Goal: Information Seeking & Learning: Learn about a topic

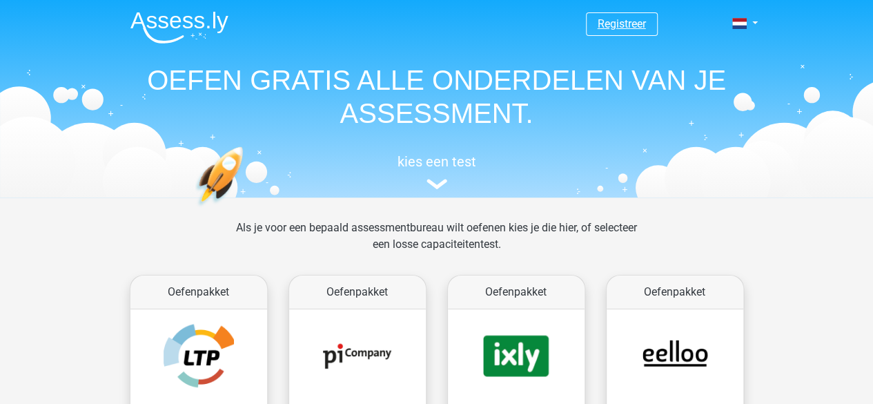
click at [640, 24] on link "Registreer" at bounding box center [621, 23] width 48 height 13
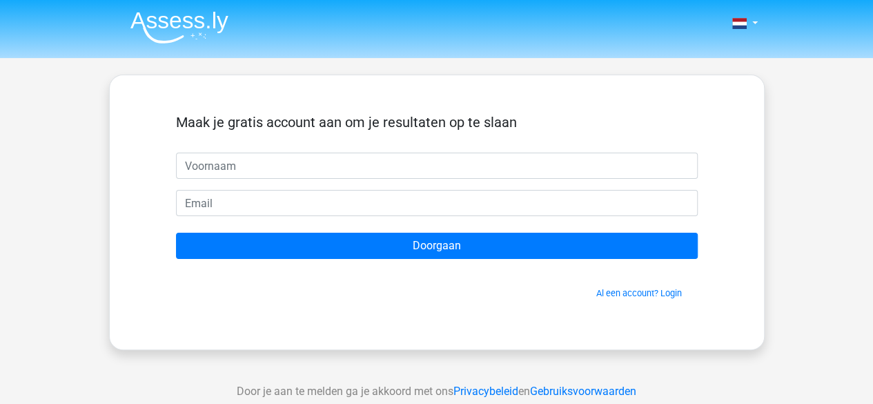
click at [188, 28] on img at bounding box center [179, 27] width 98 height 32
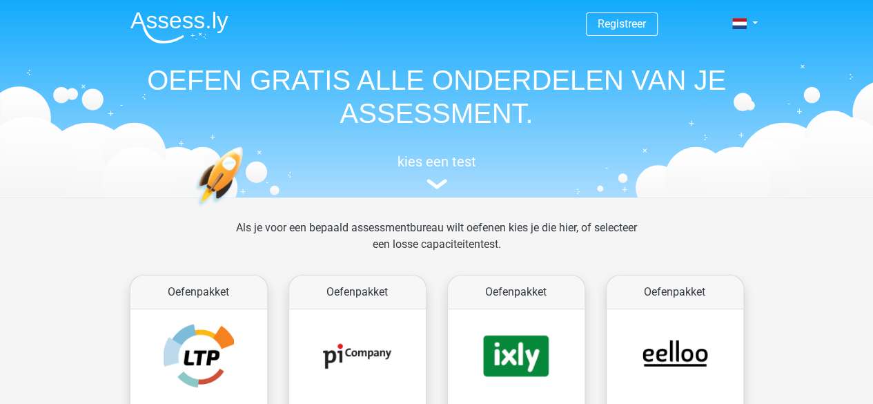
click at [200, 30] on img at bounding box center [179, 27] width 98 height 32
click at [752, 20] on link at bounding box center [740, 23] width 28 height 17
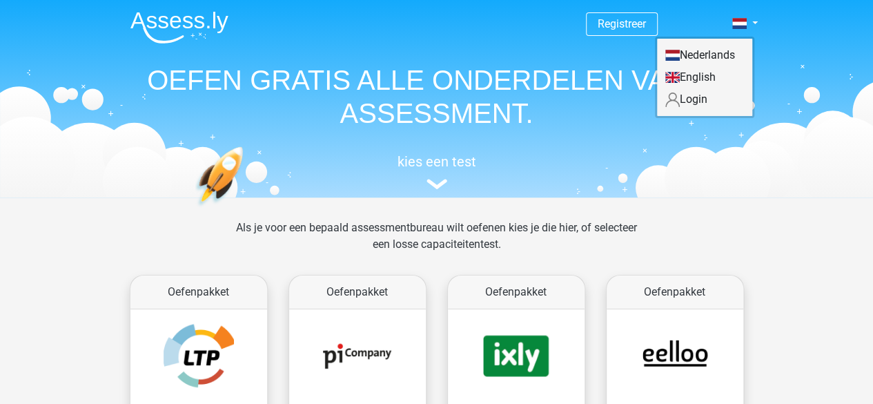
click at [702, 103] on link "Login" at bounding box center [704, 99] width 95 height 22
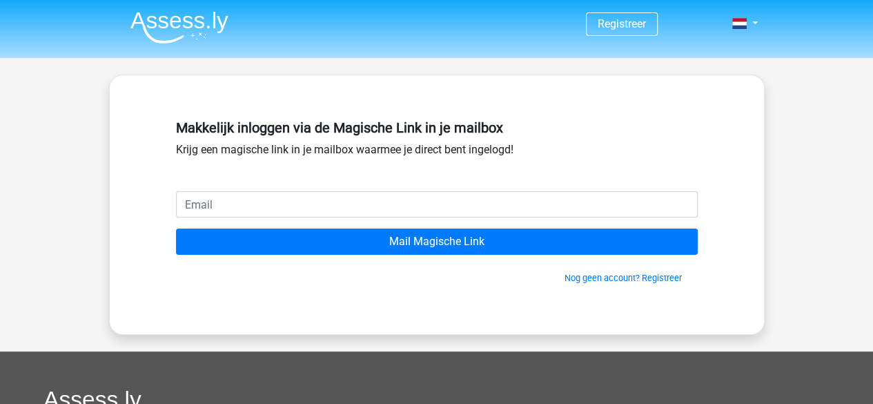
click at [419, 193] on input "email" at bounding box center [437, 204] width 522 height 26
type input "[EMAIL_ADDRESS][DOMAIN_NAME]"
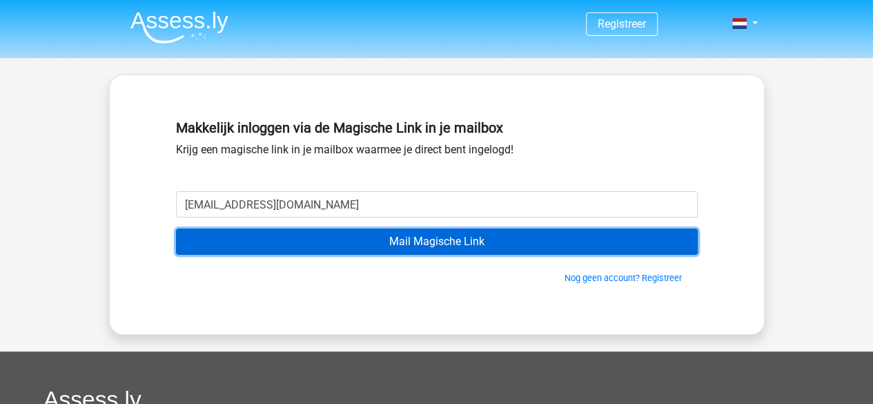
click at [361, 244] on input "Mail Magische Link" at bounding box center [437, 241] width 522 height 26
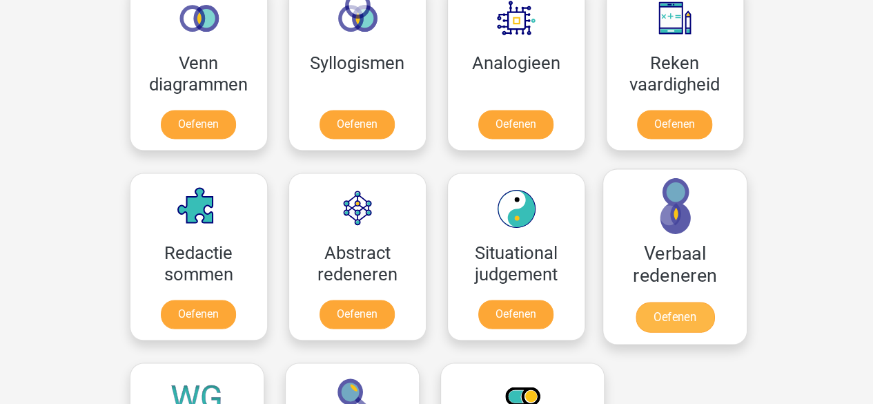
scroll to position [1104, 0]
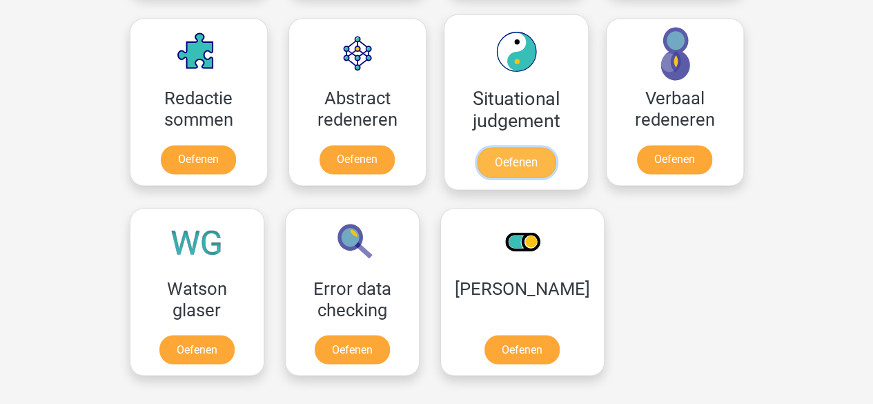
click at [518, 161] on link "Oefenen" at bounding box center [515, 162] width 79 height 30
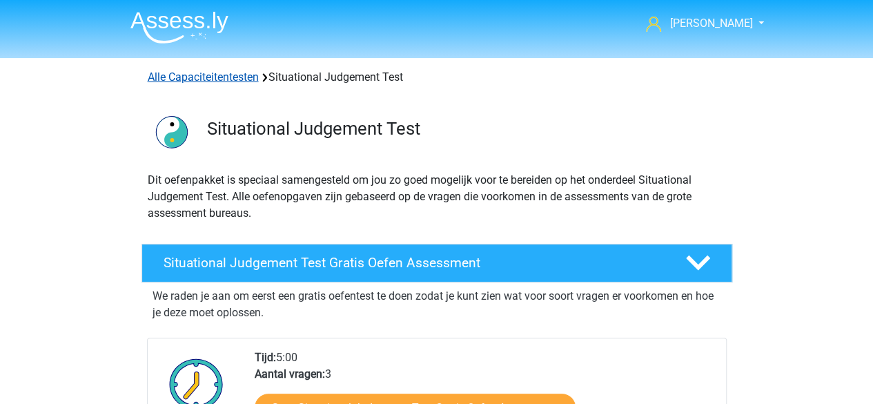
click at [183, 77] on link "Alle Capaciteitentesten" at bounding box center [203, 76] width 111 height 13
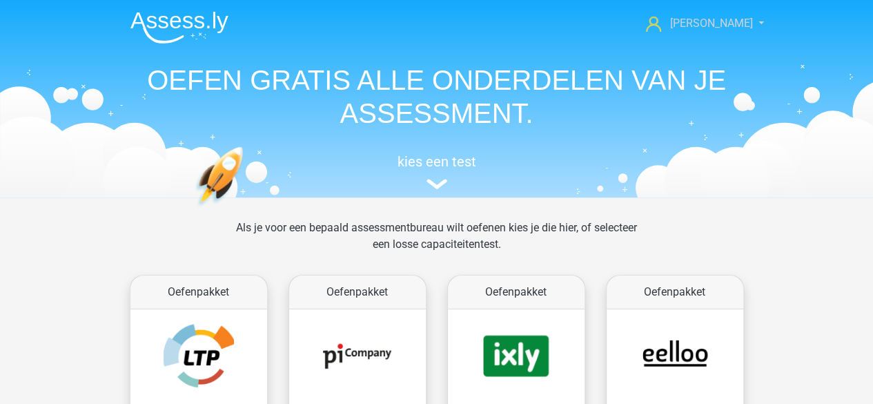
click at [723, 26] on span "[PERSON_NAME]" at bounding box center [710, 23] width 83 height 13
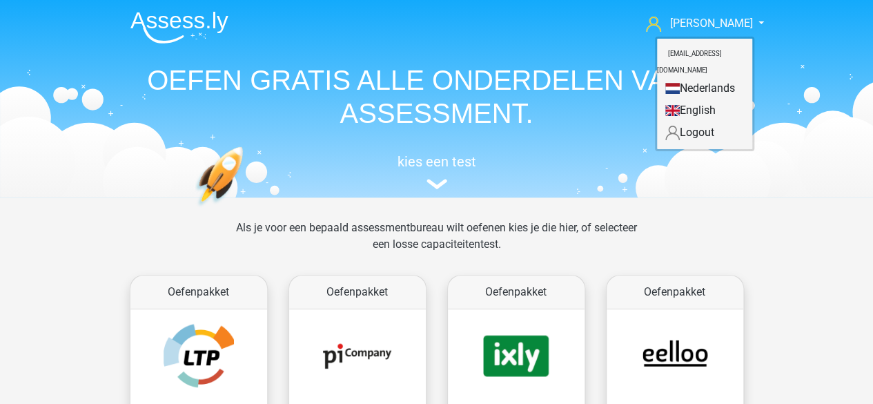
drag, startPoint x: 435, startPoint y: 113, endPoint x: 430, endPoint y: 139, distance: 26.7
click at [435, 115] on h1 "OEFEN GRATIS ALLE ONDERDELEN VAN JE ASSESSMENT." at bounding box center [436, 96] width 635 height 66
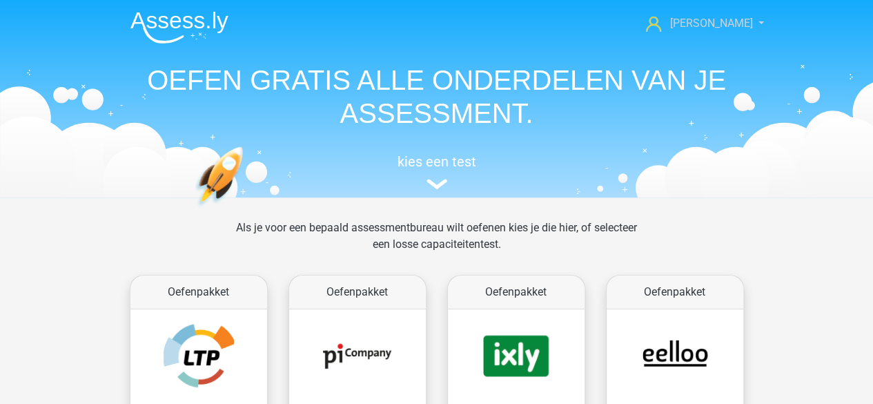
click at [740, 23] on link "[PERSON_NAME]" at bounding box center [696, 23] width 113 height 17
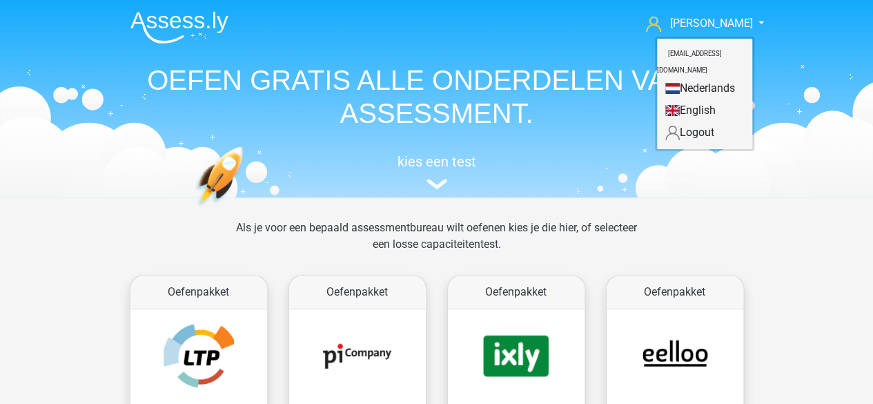
click at [717, 77] on link "Nederlands" at bounding box center [704, 88] width 95 height 22
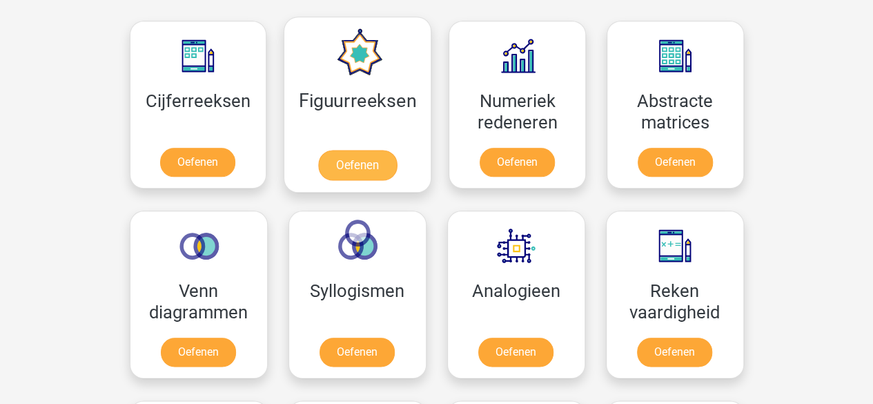
scroll to position [621, 0]
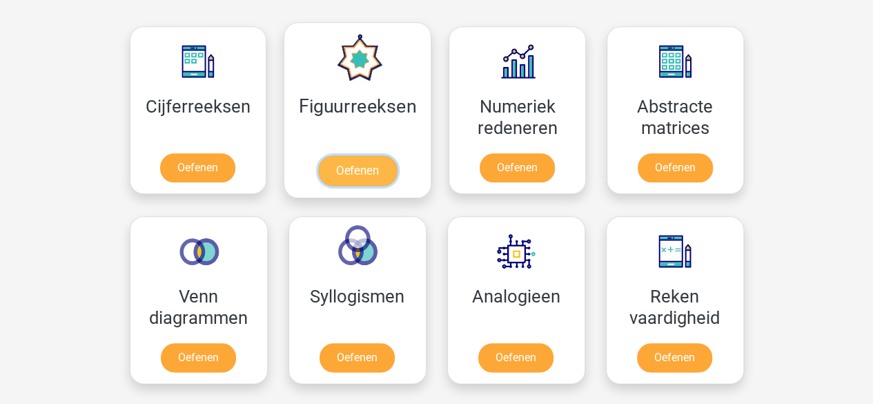
click at [353, 159] on link "Oefenen" at bounding box center [357, 170] width 79 height 30
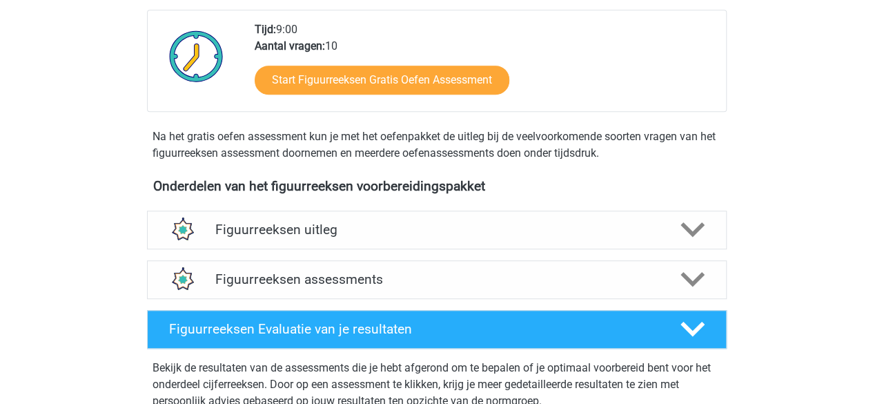
scroll to position [552, 0]
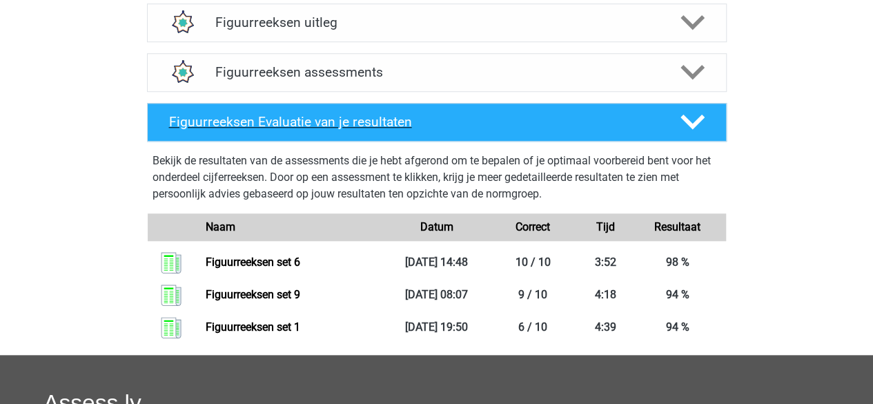
click at [448, 120] on h4 "Figuurreeksen Evaluatie van je resultaten" at bounding box center [413, 122] width 489 height 16
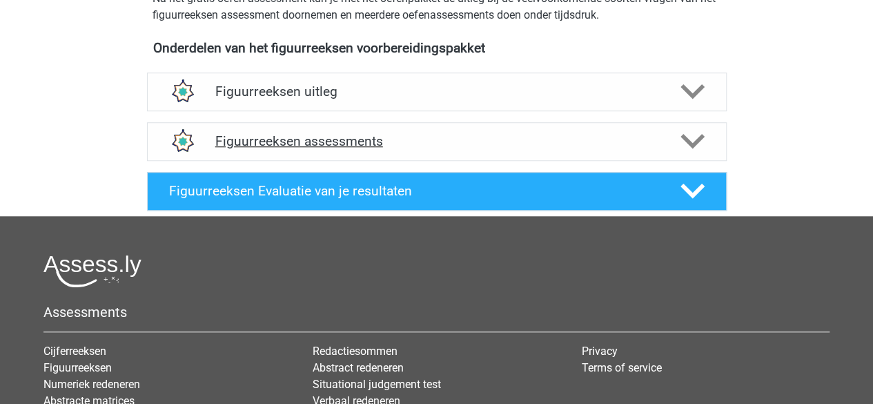
click at [451, 137] on h4 "Figuurreeksen assessments" at bounding box center [436, 141] width 443 height 16
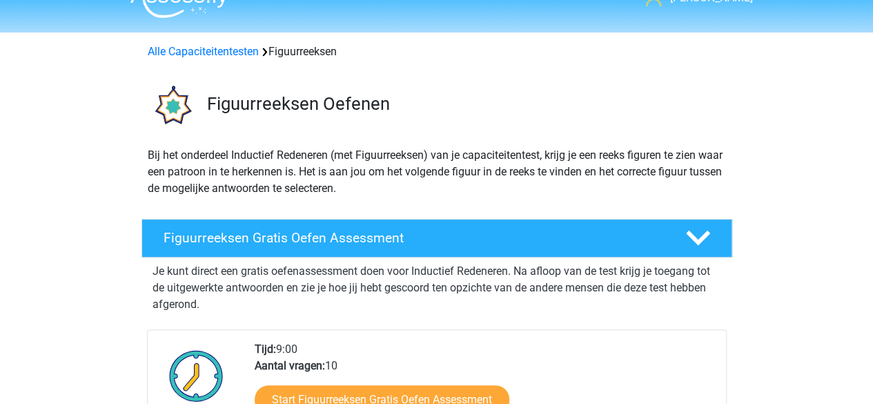
scroll to position [0, 0]
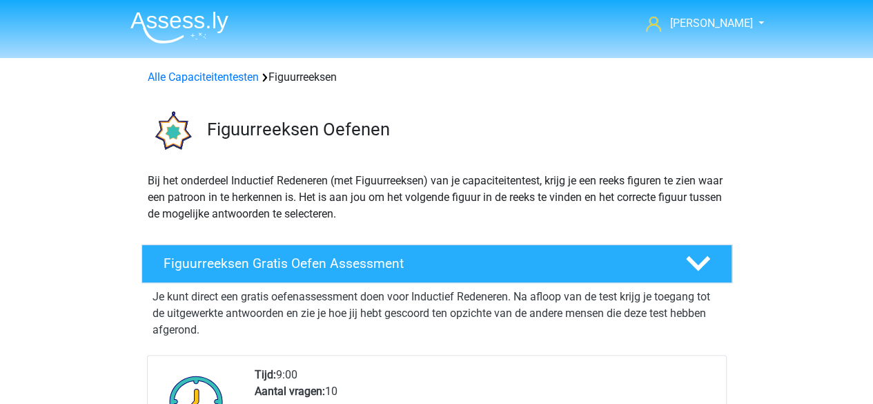
click at [744, 55] on header "Julius airportjulius@gmail.com Nederlands English" at bounding box center [436, 29] width 873 height 58
click at [736, 26] on link "[PERSON_NAME]" at bounding box center [696, 23] width 113 height 17
